Goal: Task Accomplishment & Management: Use online tool/utility

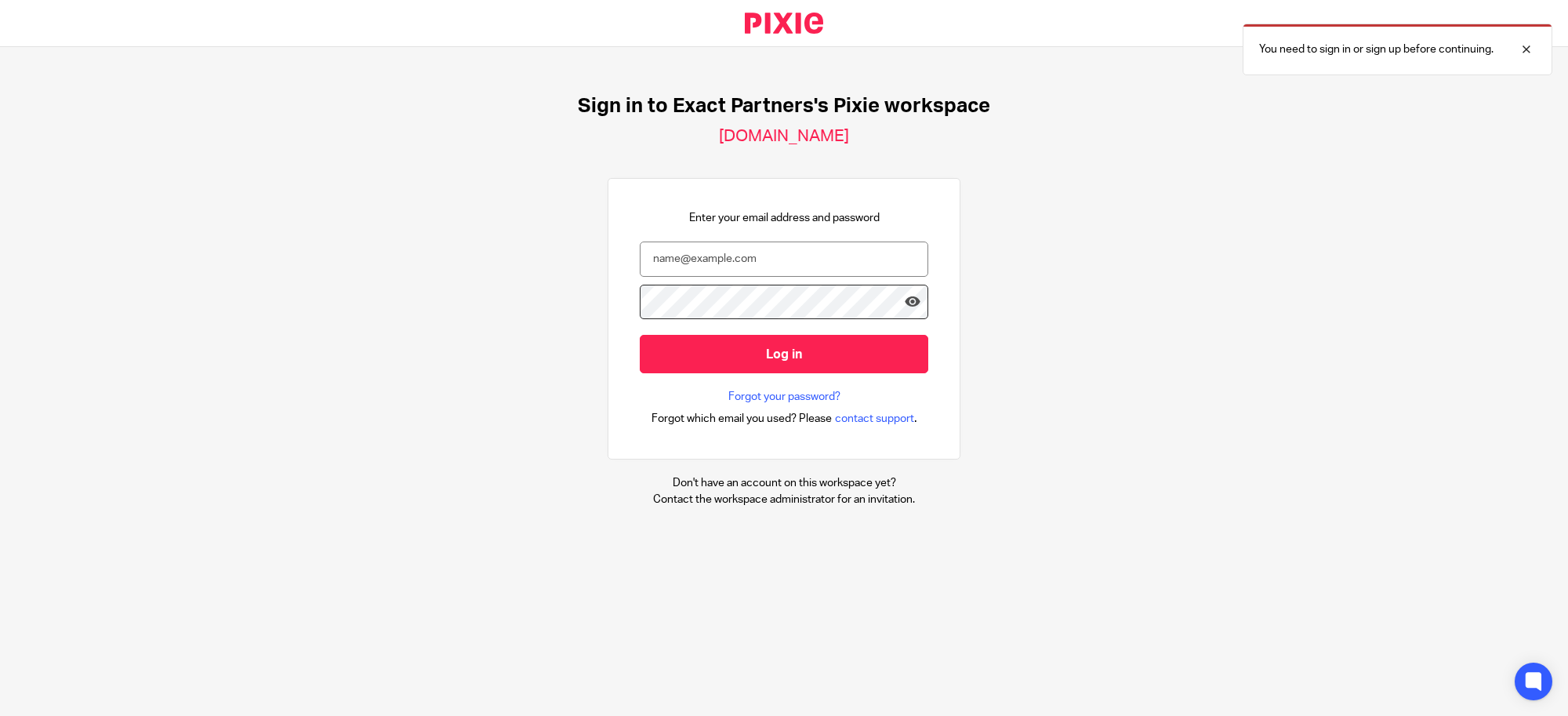
click at [0, 715] on nordpass-portal at bounding box center [0, 716] width 0 height 0
type input "svoelker@getexact.com"
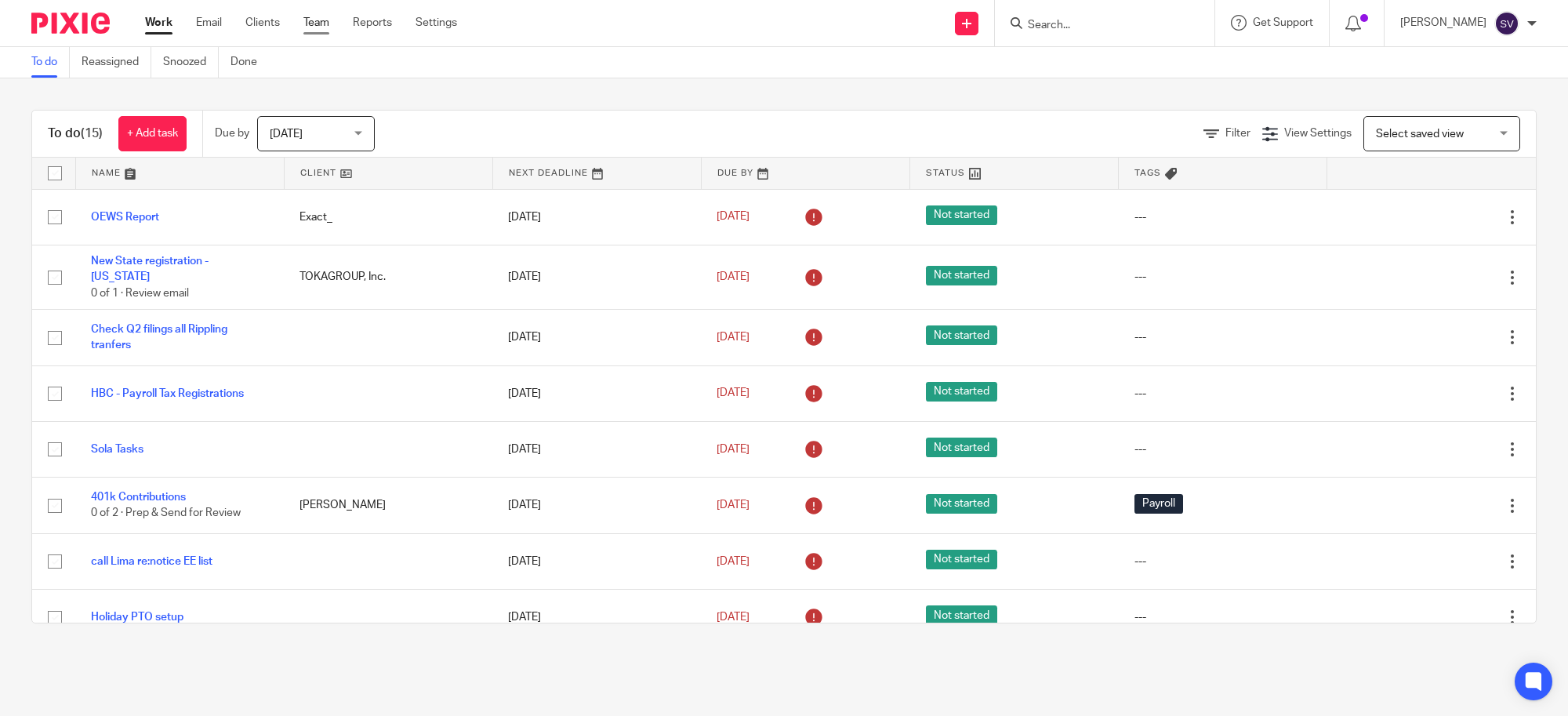
click at [327, 20] on link "Team" at bounding box center [316, 22] width 26 height 15
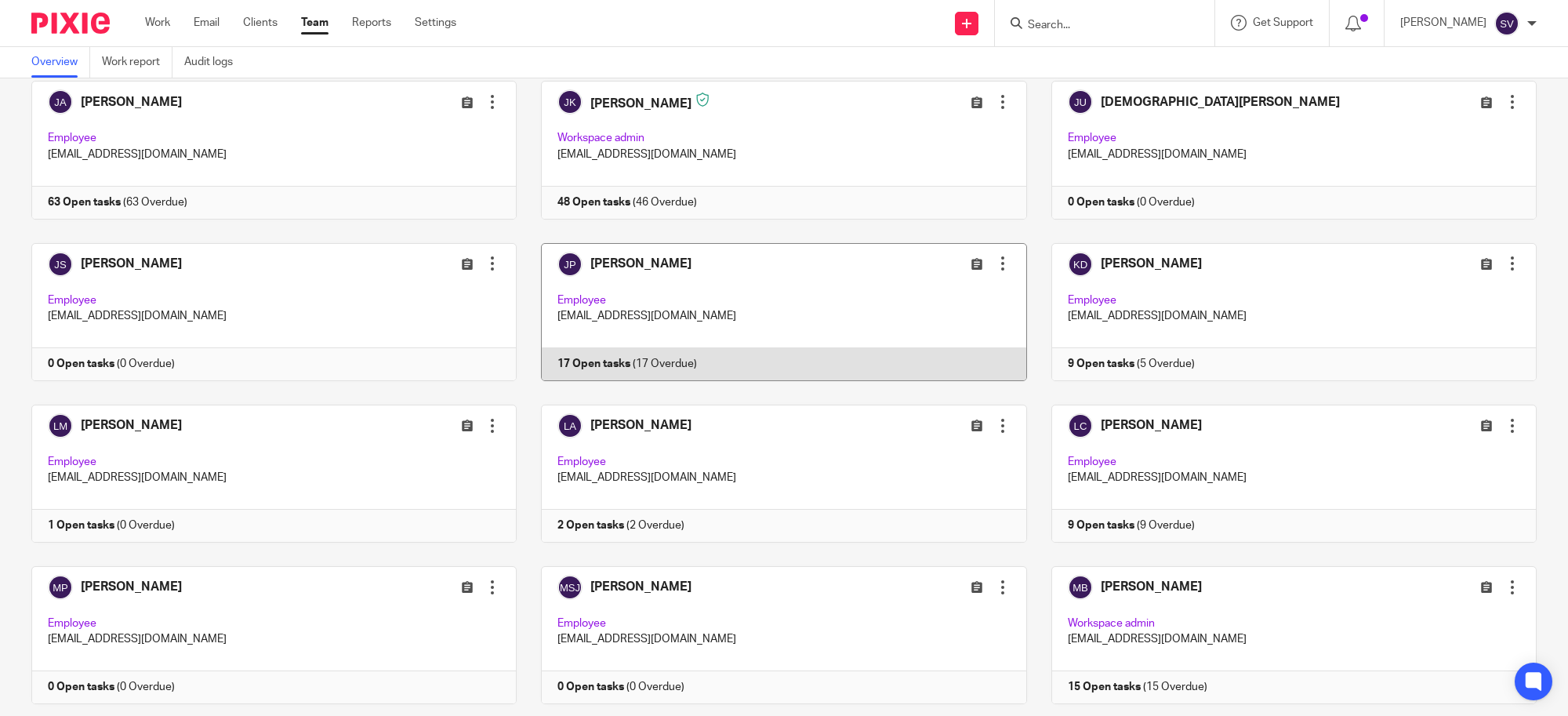
scroll to position [1371, 0]
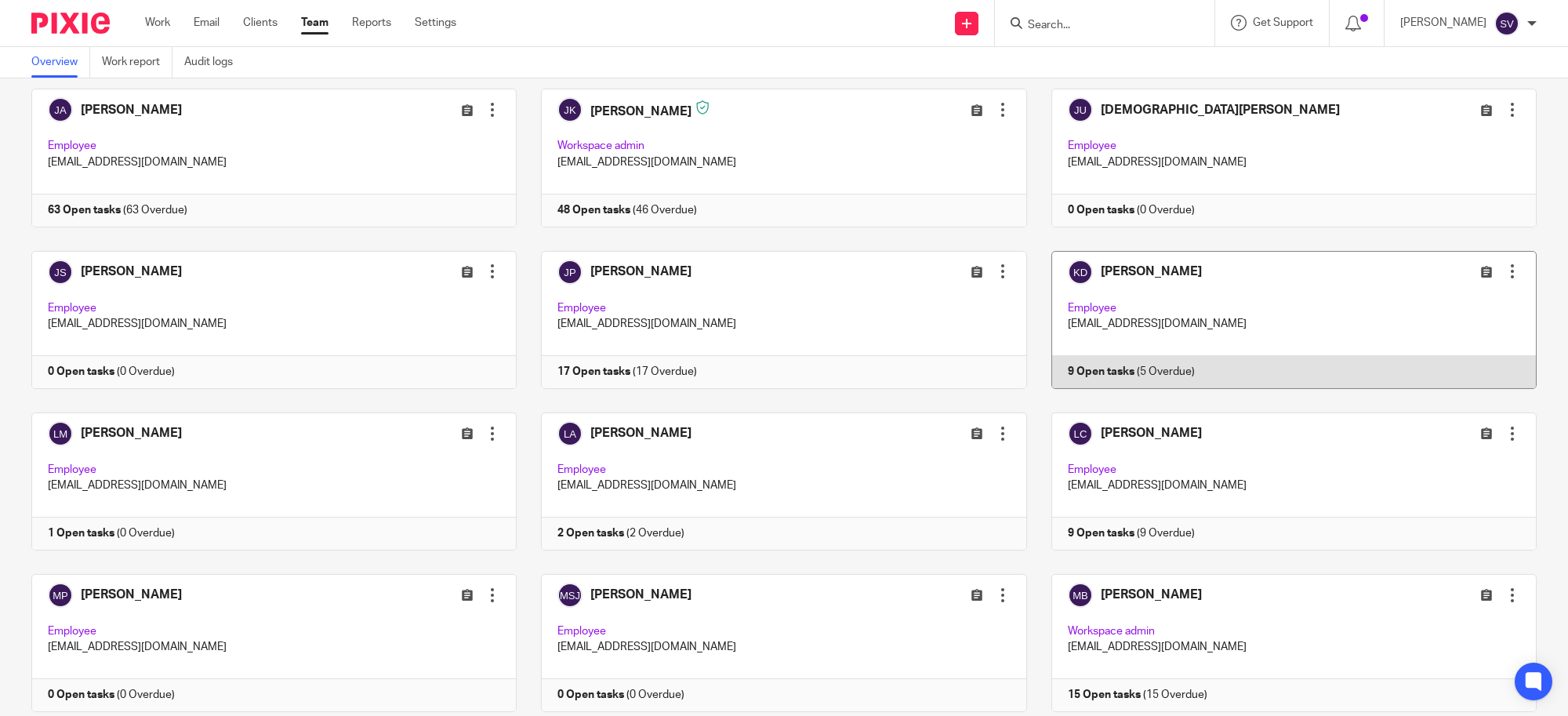
click at [1082, 300] on link at bounding box center [1281, 320] width 510 height 138
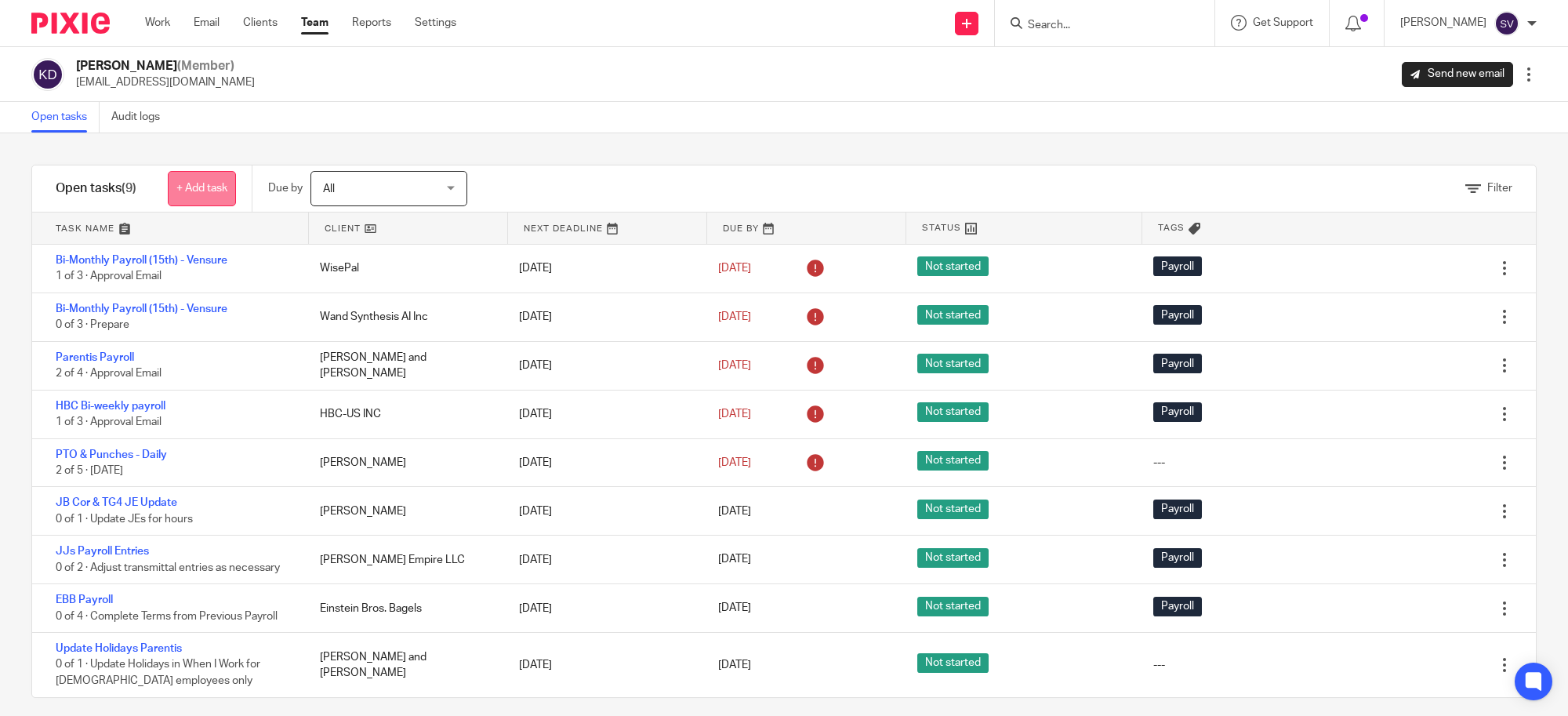
click at [233, 177] on link "+ Add task" at bounding box center [201, 188] width 68 height 35
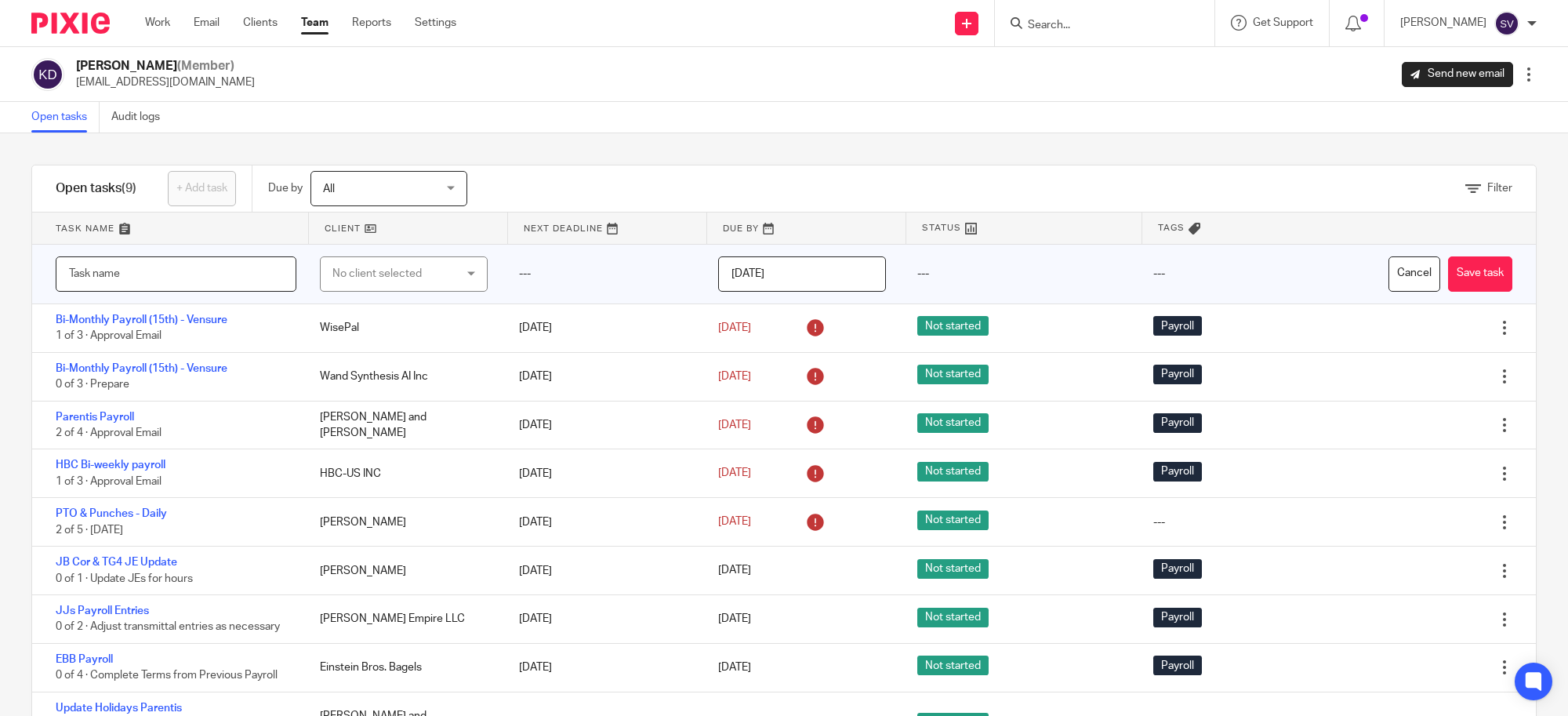
click at [215, 271] on input "text" at bounding box center [176, 273] width 241 height 35
type input "Parentis Handbook"
click at [770, 263] on input "[DATE]" at bounding box center [801, 273] width 167 height 35
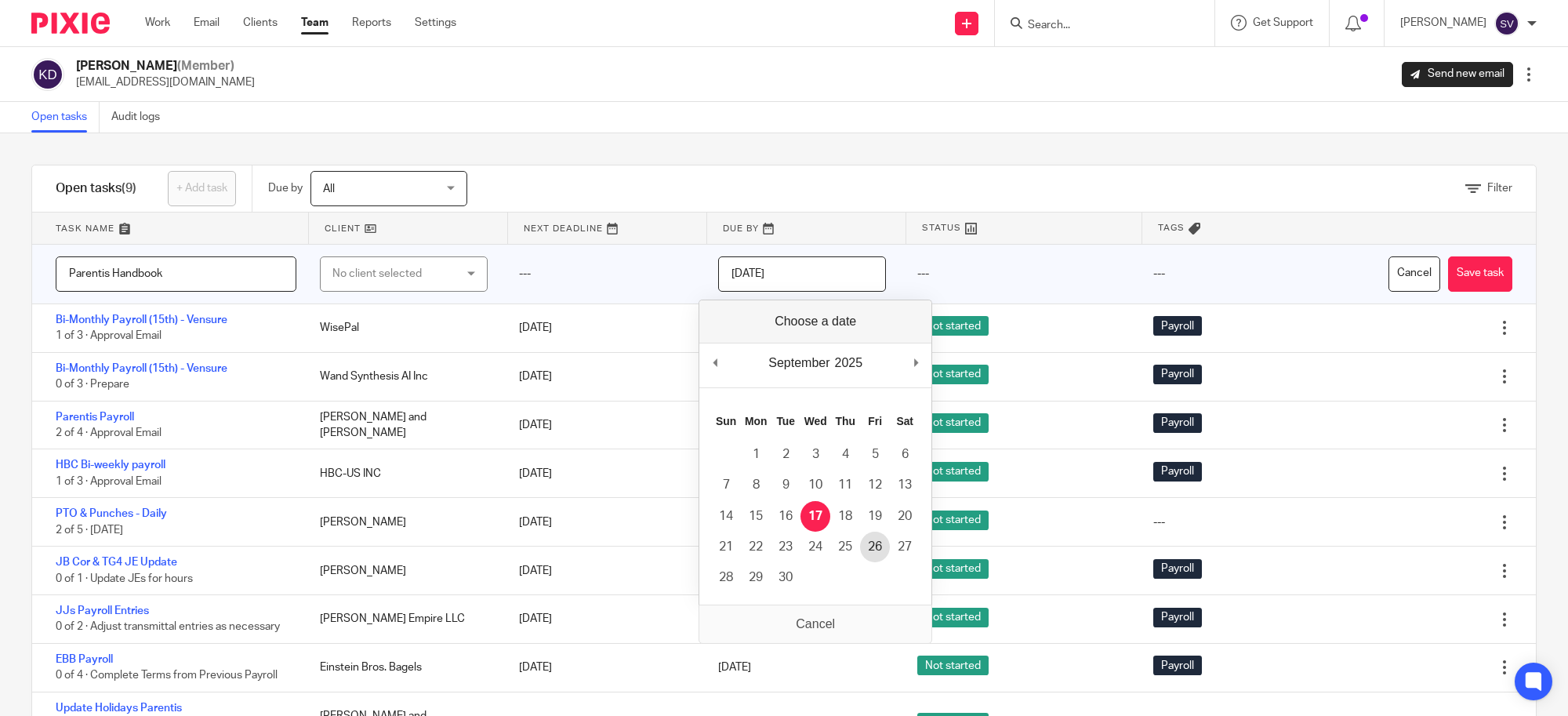
type input "[DATE]"
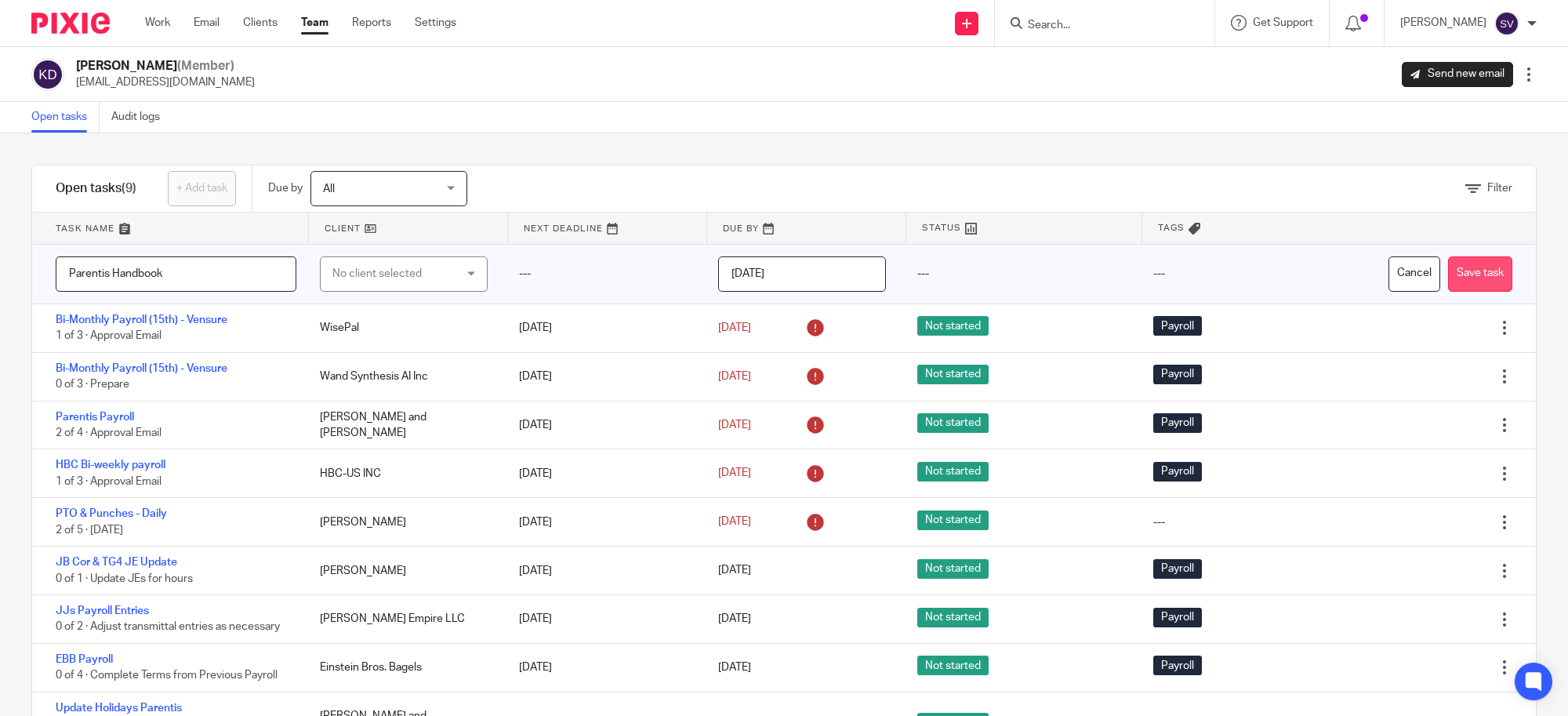
click at [1448, 269] on button "Save task" at bounding box center [1479, 273] width 64 height 35
